Goal: Find contact information: Find contact information

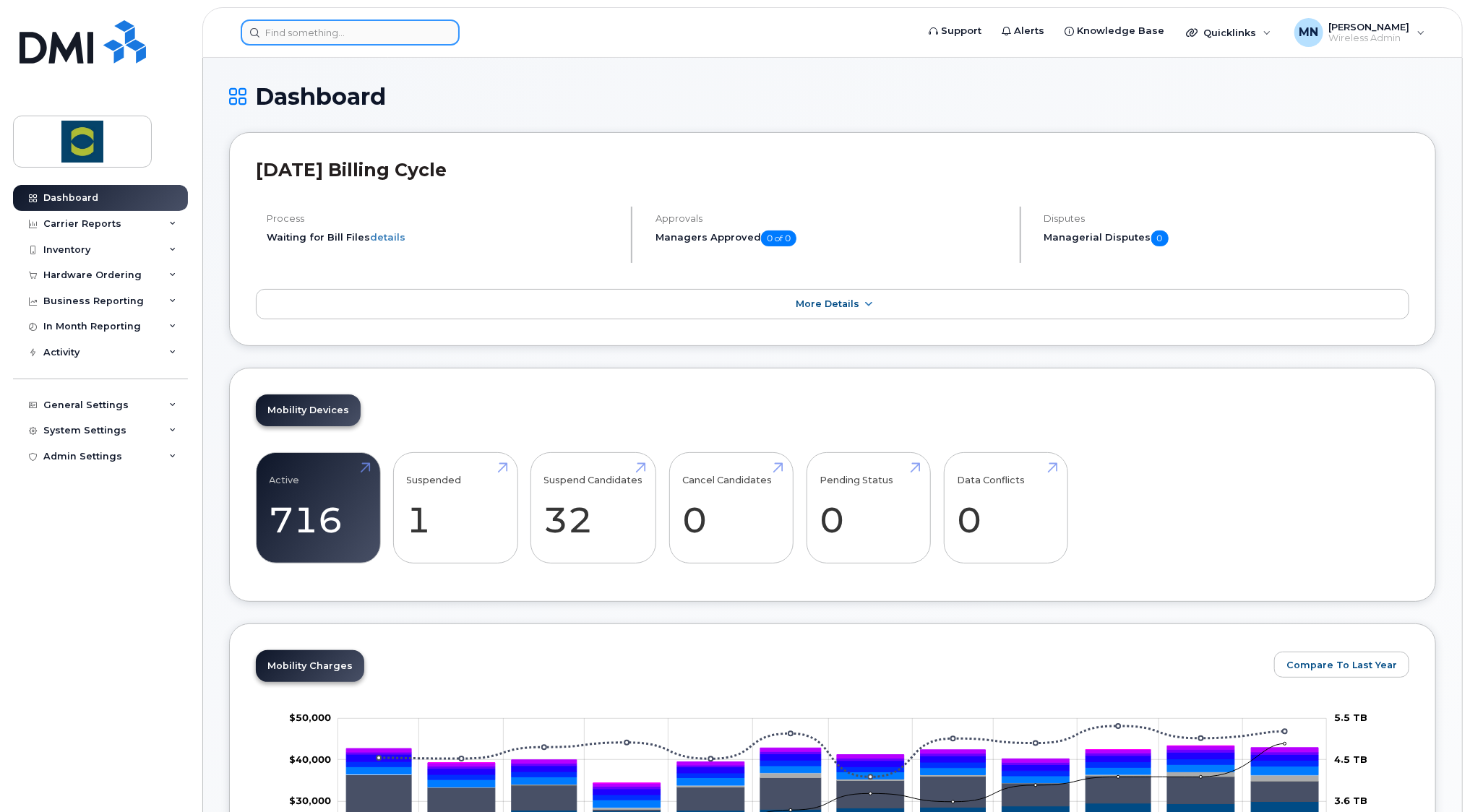
click at [344, 35] on input at bounding box center [350, 32] width 219 height 26
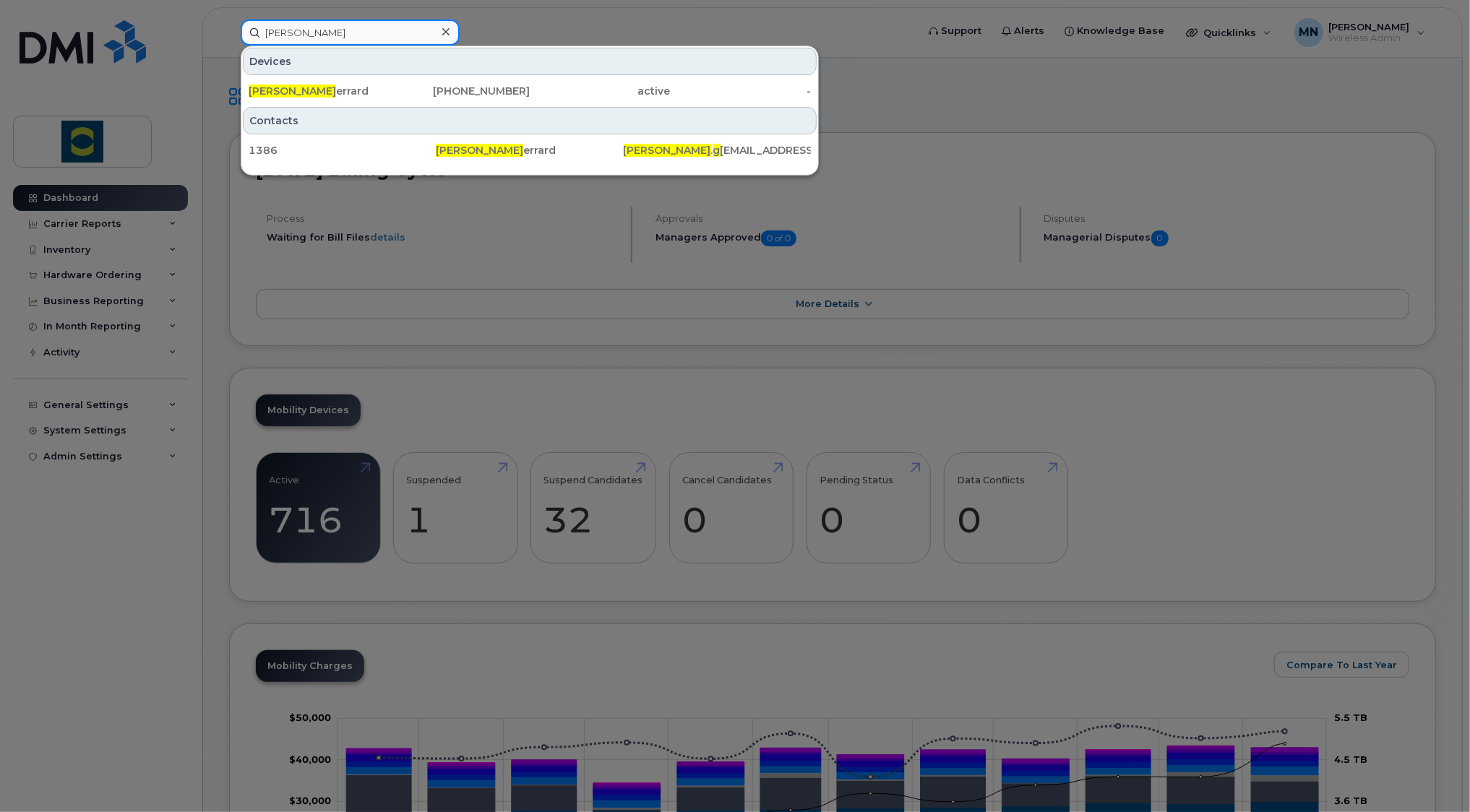
type input "brian g"
click at [289, 90] on div "Brian G errard" at bounding box center [319, 91] width 141 height 14
